Goal: Task Accomplishment & Management: Use online tool/utility

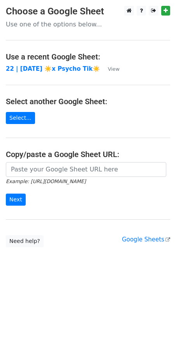
click at [30, 49] on main "Choose a Google Sheet Use one of the options below... Use a recent Google Sheet…" at bounding box center [88, 127] width 176 height 242
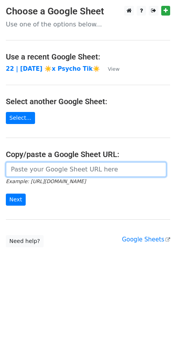
click at [64, 165] on input "url" at bounding box center [86, 169] width 160 height 15
paste input "[URL][DOMAIN_NAME]"
type input "[URL][DOMAIN_NAME]"
click at [6, 194] on input "Next" at bounding box center [16, 200] width 20 height 12
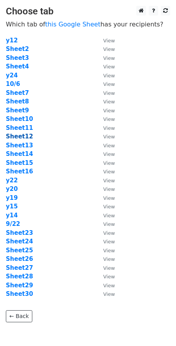
click at [23, 137] on strong "Sheet12" at bounding box center [19, 136] width 27 height 7
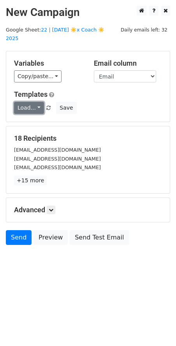
click at [31, 103] on link "Load..." at bounding box center [29, 108] width 30 height 12
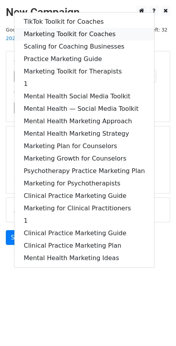
click at [49, 28] on link "Marketing Toolkit for Coaches" at bounding box center [84, 34] width 140 height 12
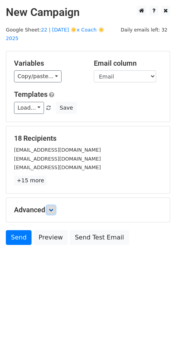
click at [51, 208] on icon at bounding box center [51, 210] width 5 height 5
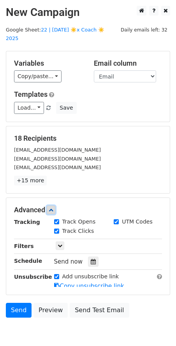
scroll to position [31, 0]
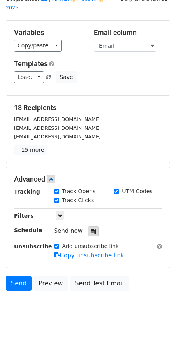
click at [91, 229] on icon at bounding box center [93, 231] width 5 height 5
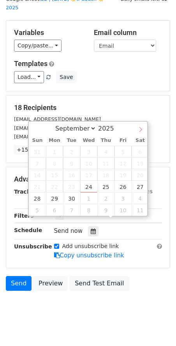
select select "9"
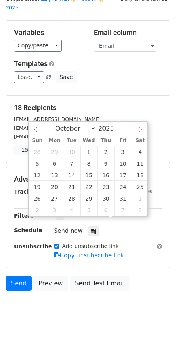
click at [138, 128] on icon at bounding box center [140, 129] width 5 height 5
type input "[DATE] 12:00"
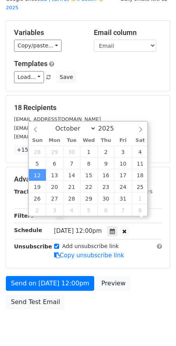
scroll to position [18, 0]
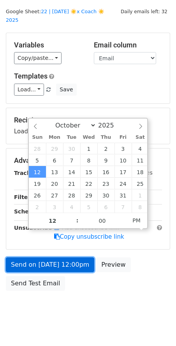
click at [49, 257] on link "Send on [DATE] 12:00pm" at bounding box center [50, 264] width 88 height 15
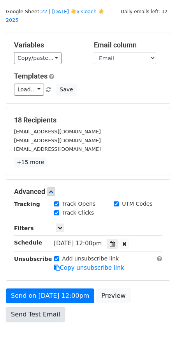
click at [43, 307] on link "Send Test Email" at bounding box center [35, 314] width 59 height 15
